Goal: Task Accomplishment & Management: Manage account settings

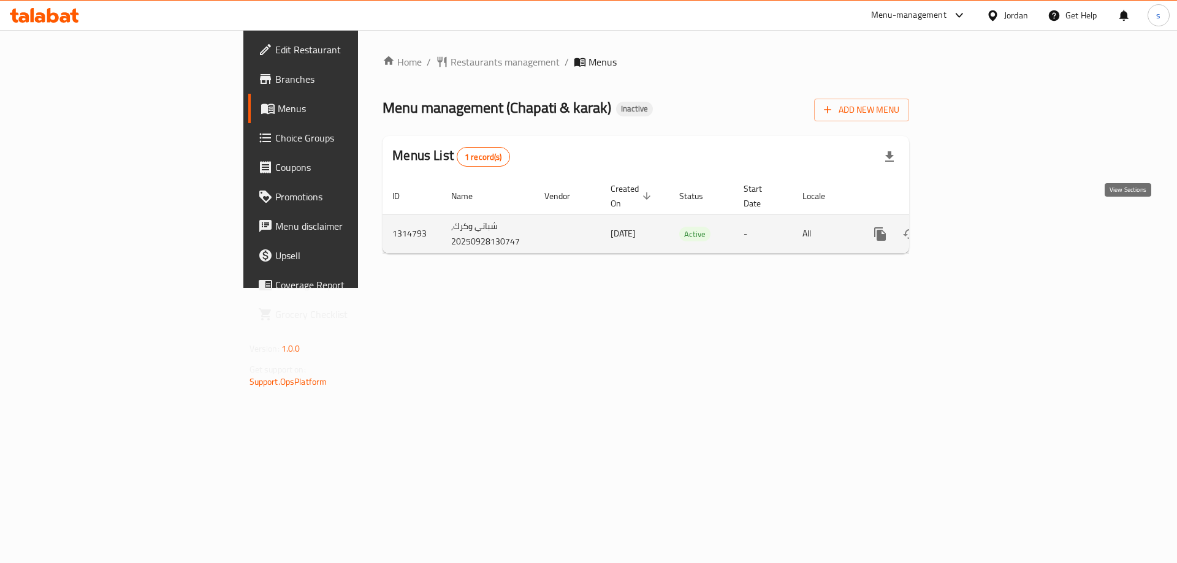
click at [974, 229] on icon "enhanced table" at bounding box center [968, 234] width 11 height 11
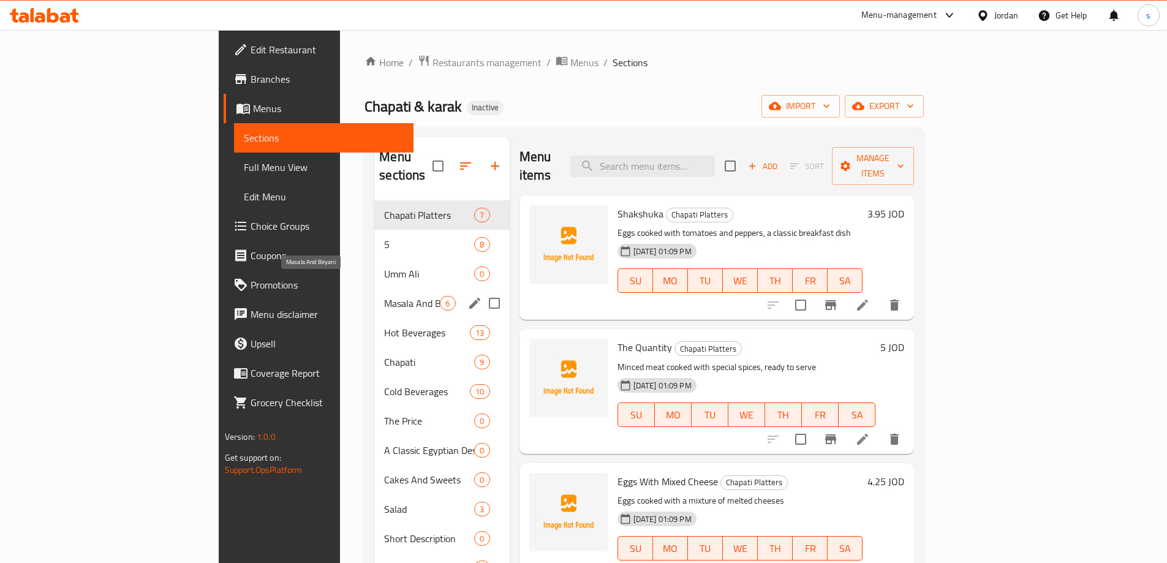
scroll to position [123, 0]
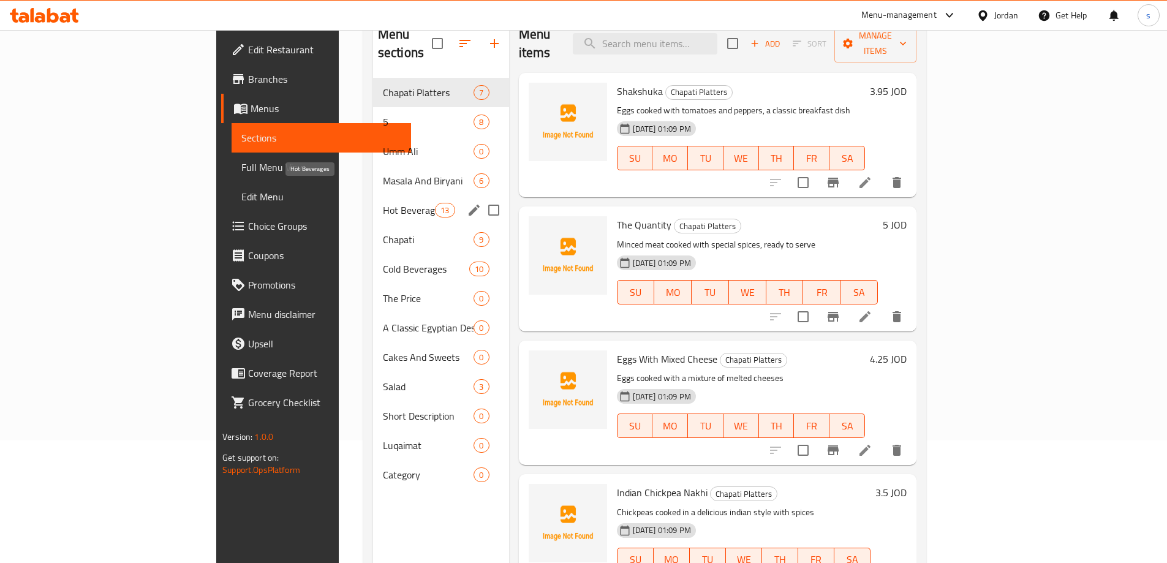
click at [383, 203] on span "Hot Beverages" at bounding box center [409, 210] width 52 height 15
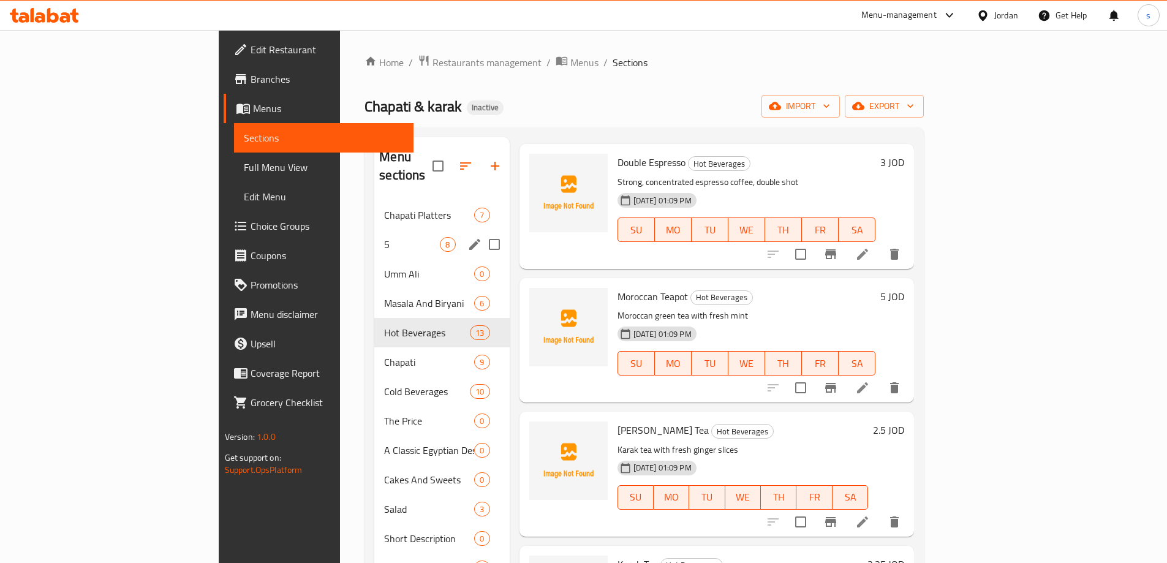
scroll to position [306, 0]
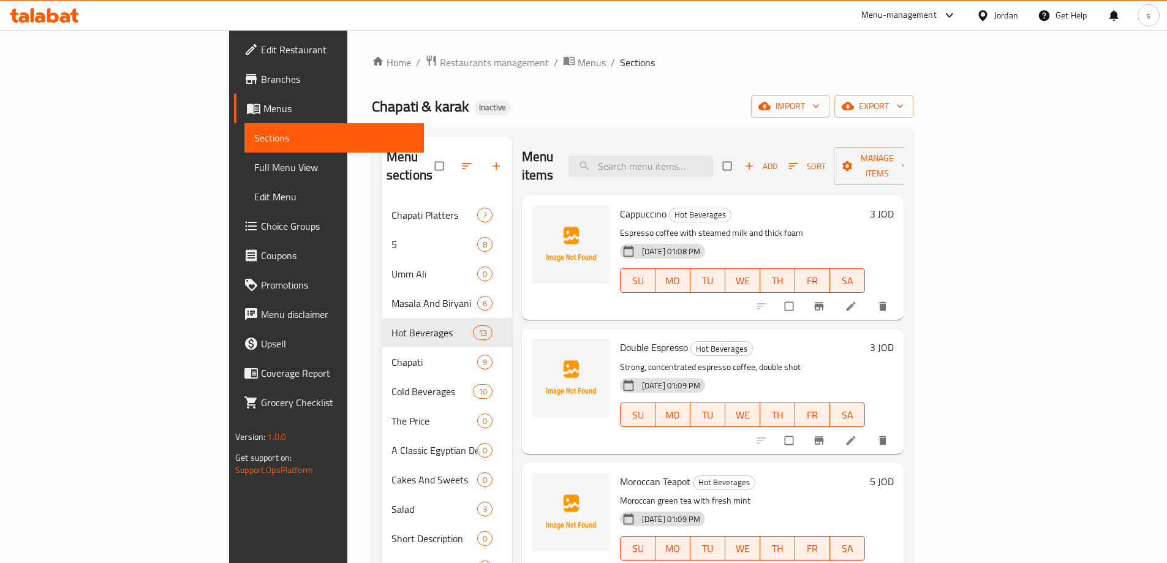
click at [261, 72] on span "Branches" at bounding box center [337, 79] width 153 height 15
